Goal: Check status: Check status

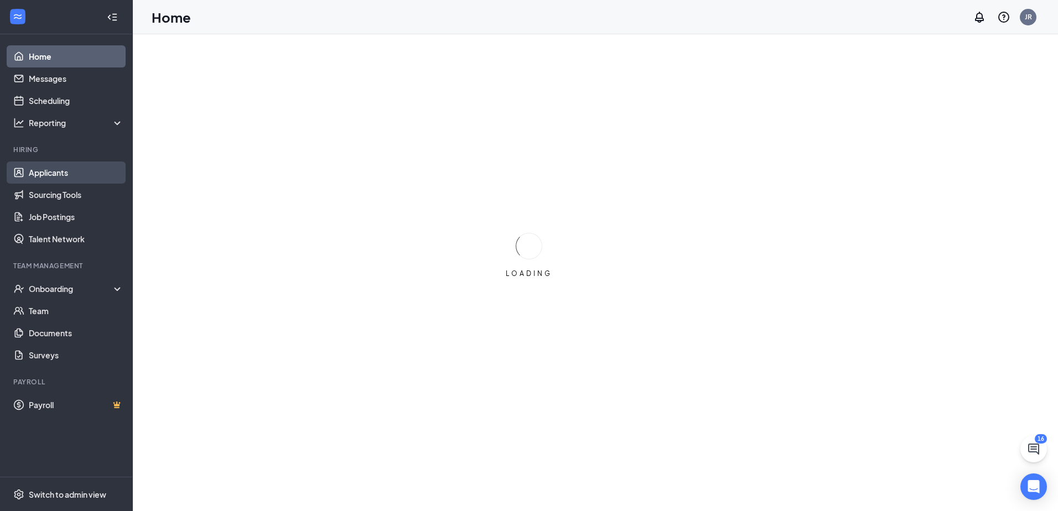
click at [54, 169] on link "Applicants" at bounding box center [76, 173] width 95 height 22
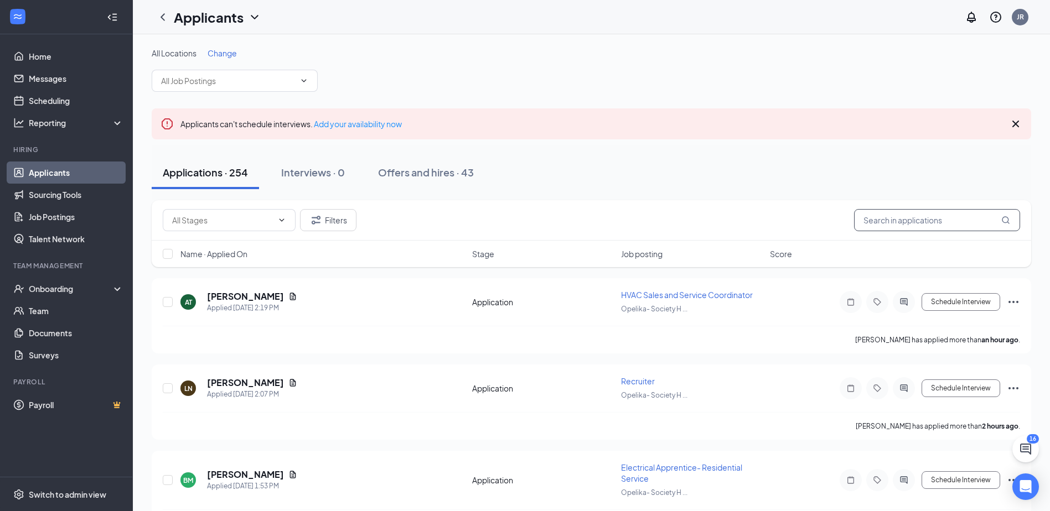
click at [940, 227] on input "text" at bounding box center [937, 220] width 166 height 22
type input "[PERSON_NAME]"
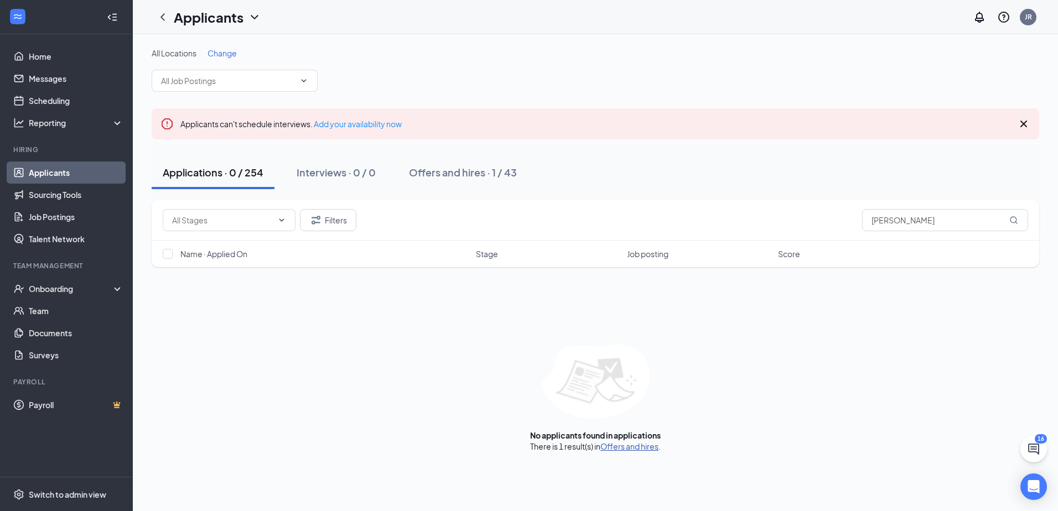
click at [631, 448] on link "Offers and hires" at bounding box center [629, 447] width 58 height 10
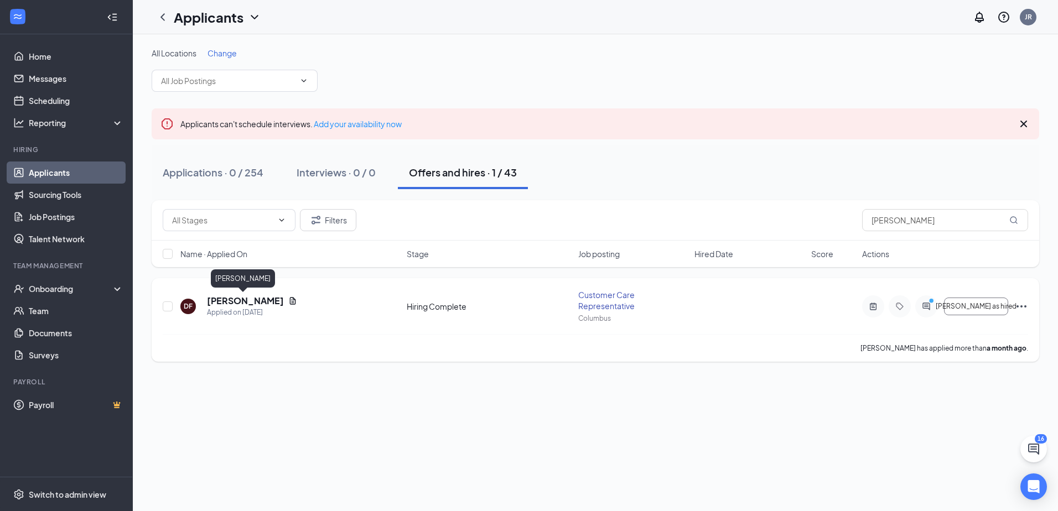
click at [234, 302] on h5 "[PERSON_NAME]" at bounding box center [245, 301] width 77 height 12
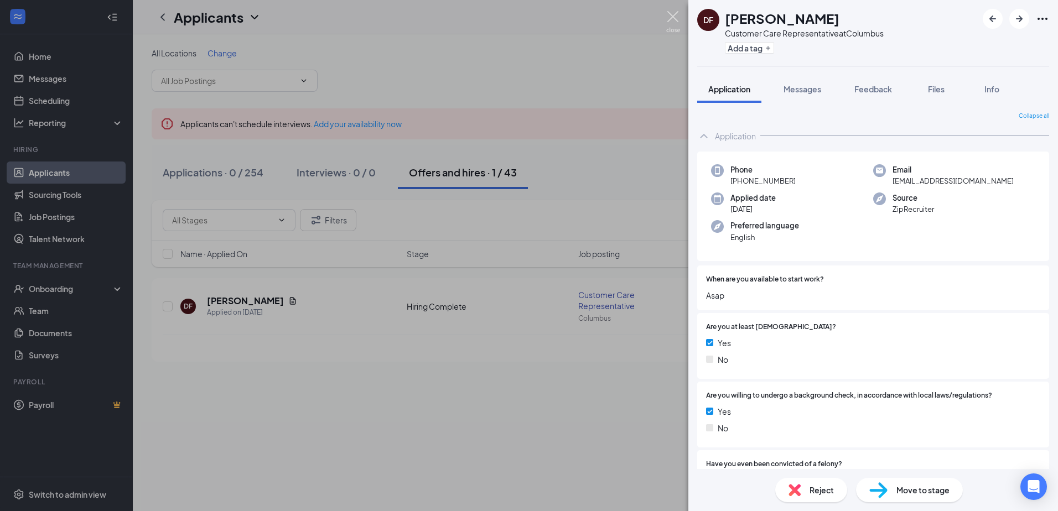
drag, startPoint x: 671, startPoint y: 25, endPoint x: 677, endPoint y: 22, distance: 6.7
click at [671, 24] on img at bounding box center [673, 22] width 14 height 22
